Goal: Transaction & Acquisition: Purchase product/service

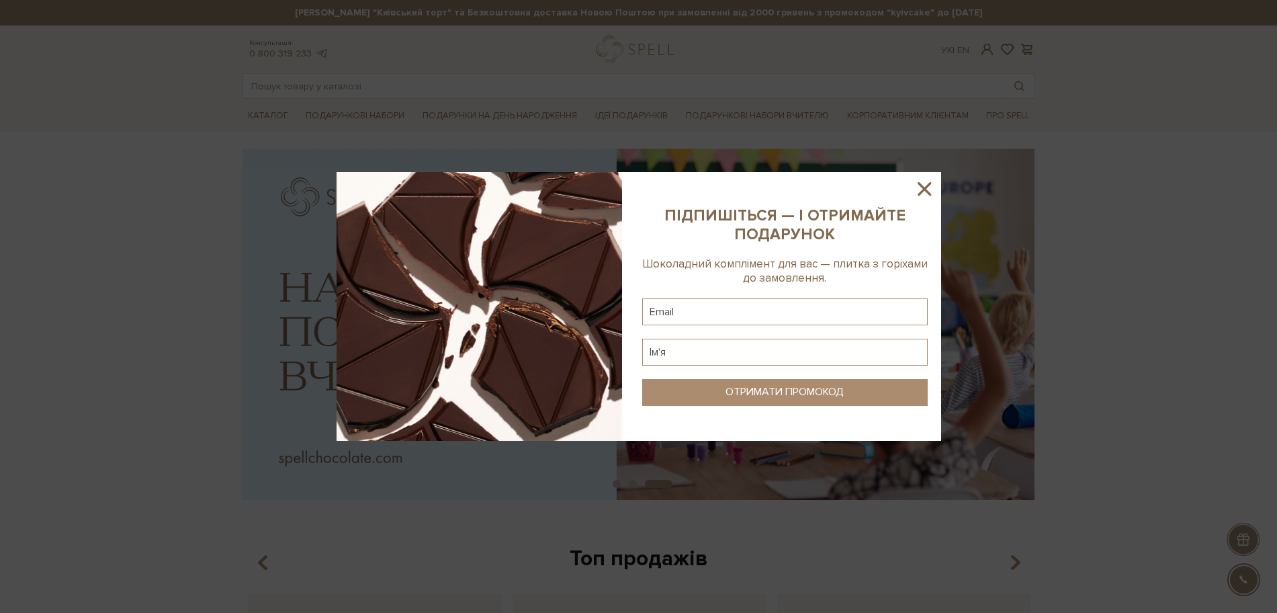
click at [929, 185] on icon at bounding box center [924, 188] width 13 height 13
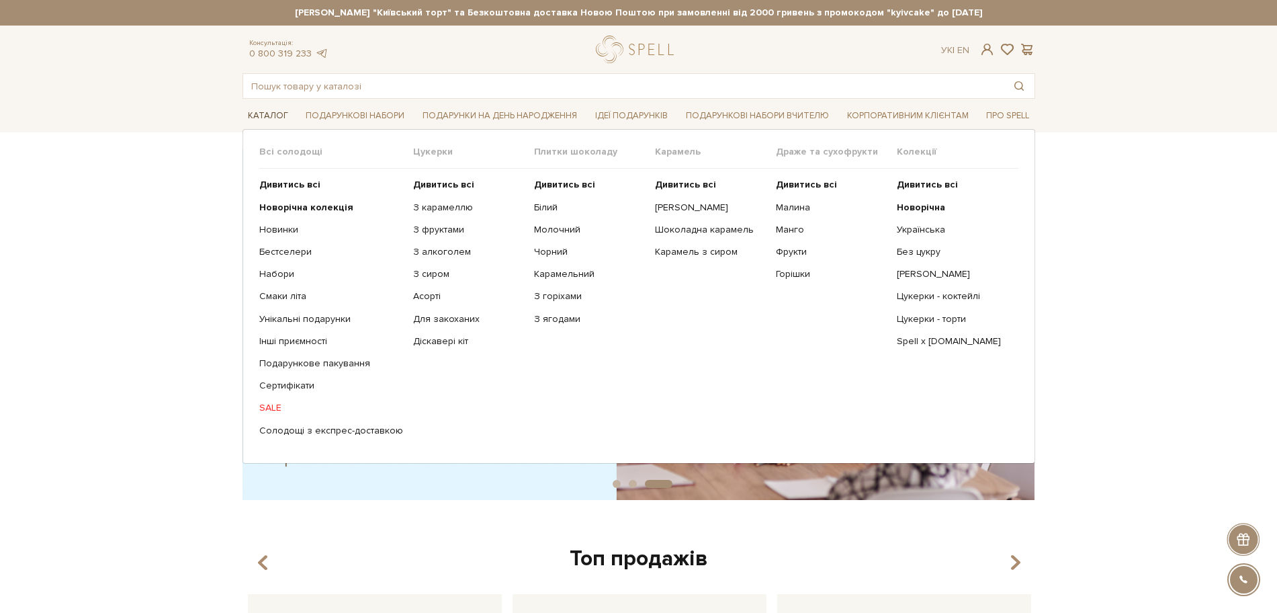
click at [271, 126] on link "Каталог" at bounding box center [268, 115] width 51 height 21
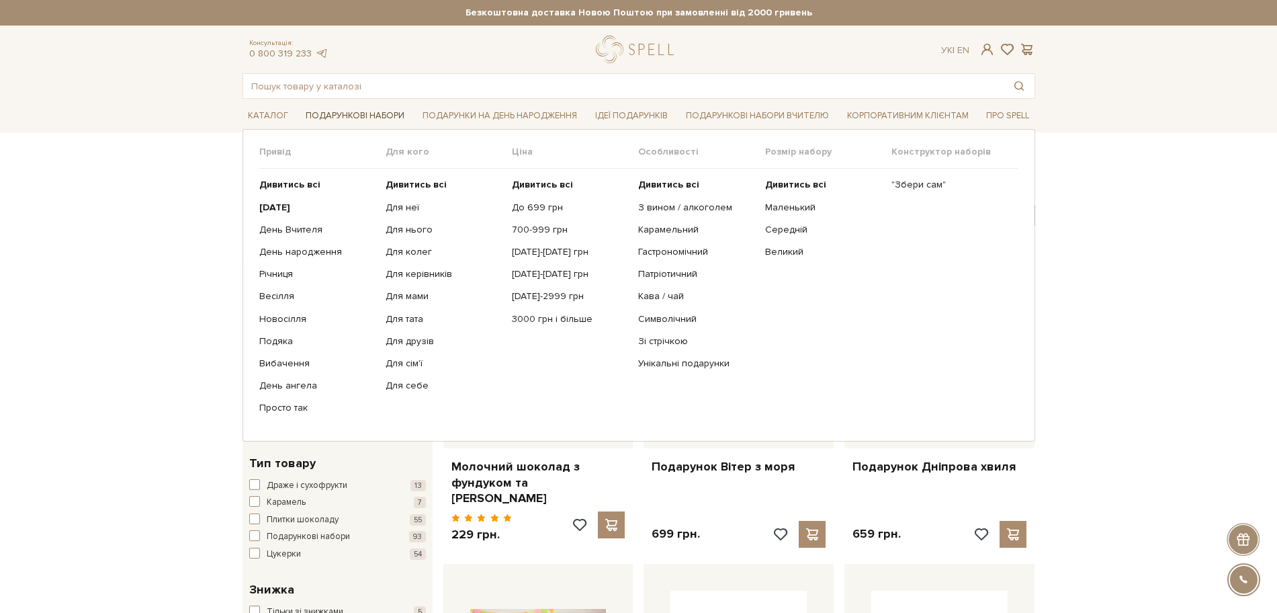
click at [328, 114] on link "Подарункові набори" at bounding box center [355, 115] width 110 height 21
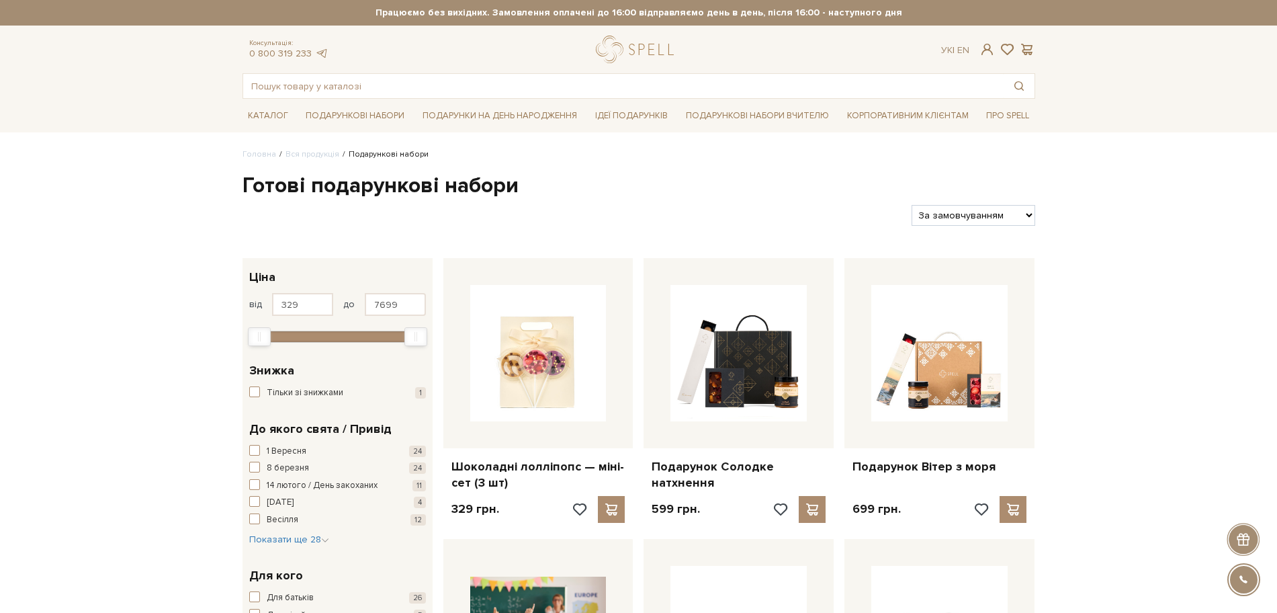
click at [944, 222] on select "За замовчуванням За Ціною (зростання) За Ціною (зменшення) Новинки За популярні…" at bounding box center [973, 215] width 123 height 21
select select "https://spellchocolate.com/our-productions/podarunkovi-box/?sort=p.price&order=…"
click at [912, 205] on select "За замовчуванням За Ціною (зростання) За Ціною (зменшення) Новинки За популярні…" at bounding box center [973, 215] width 123 height 21
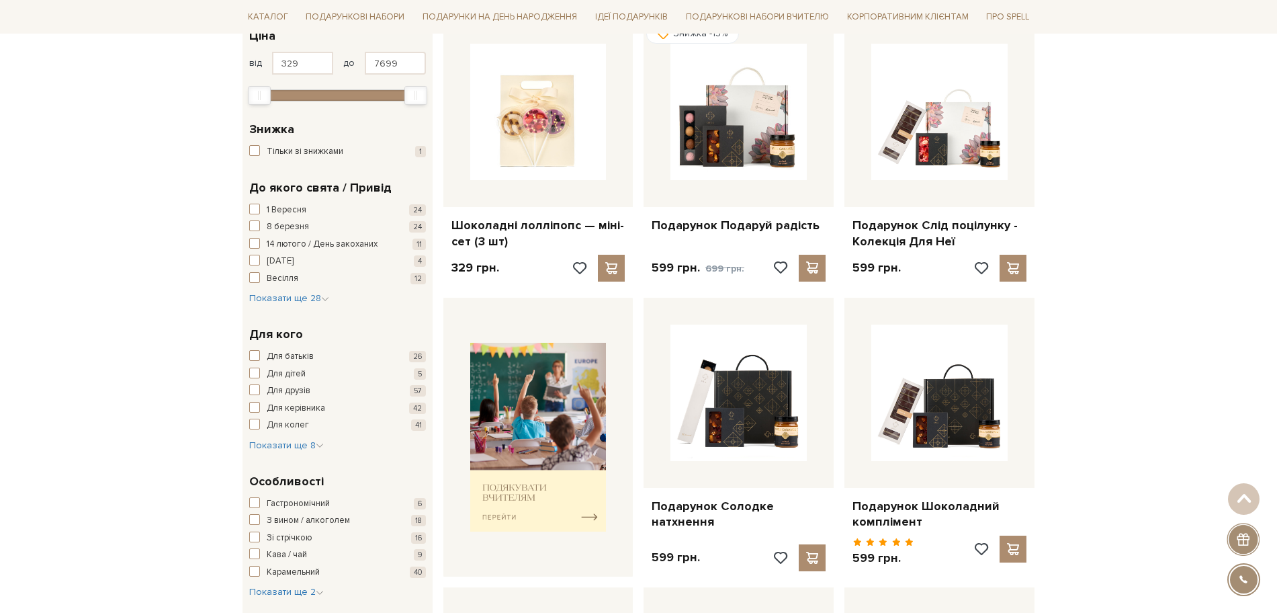
scroll to position [252, 0]
